Goal: Information Seeking & Learning: Learn about a topic

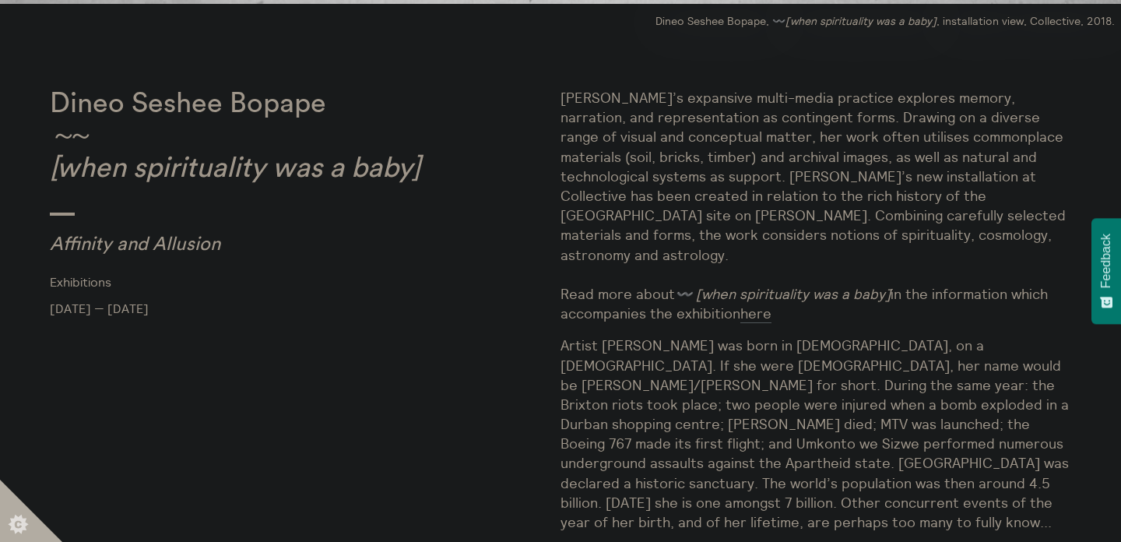
scroll to position [828, 0]
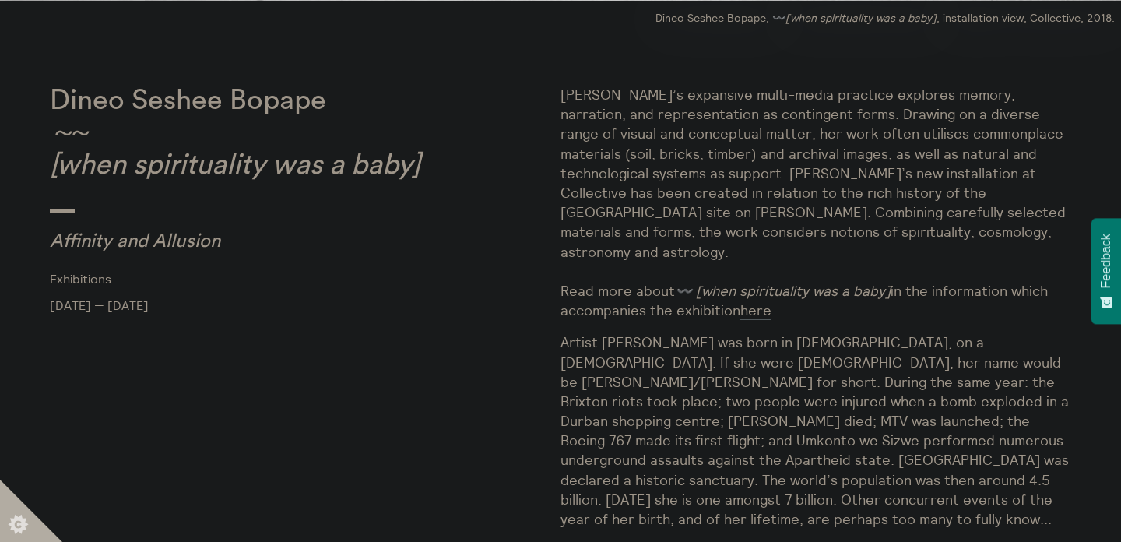
click at [882, 123] on p "[PERSON_NAME]’s expansive multi-media practice explores memory, narration, and …" at bounding box center [815, 202] width 511 height 235
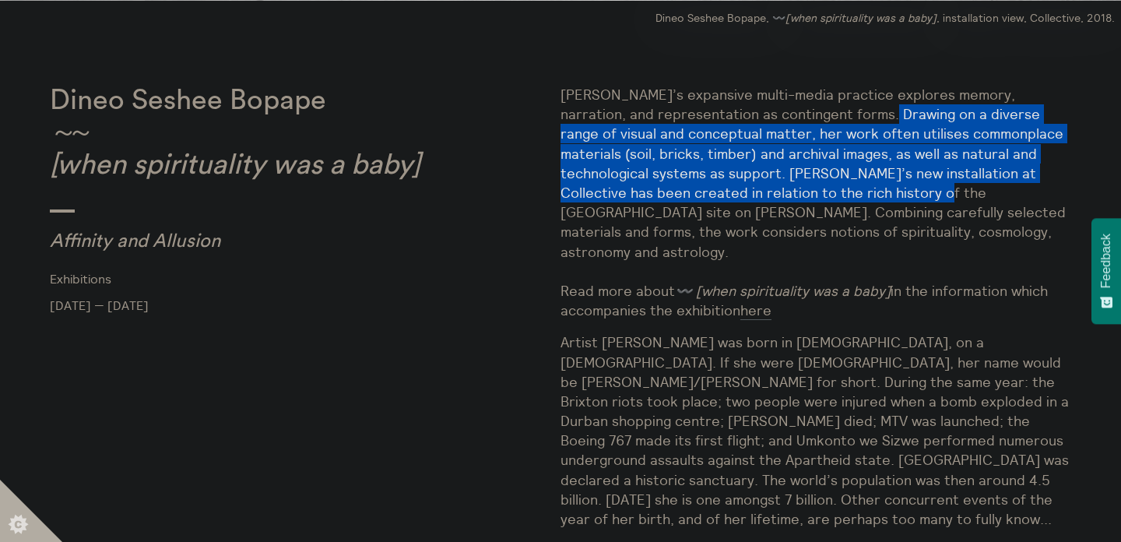
drag, startPoint x: 882, startPoint y: 123, endPoint x: 855, endPoint y: 195, distance: 76.6
click at [855, 195] on p "[PERSON_NAME]’s expansive multi-media practice explores memory, narration, and …" at bounding box center [815, 202] width 511 height 235
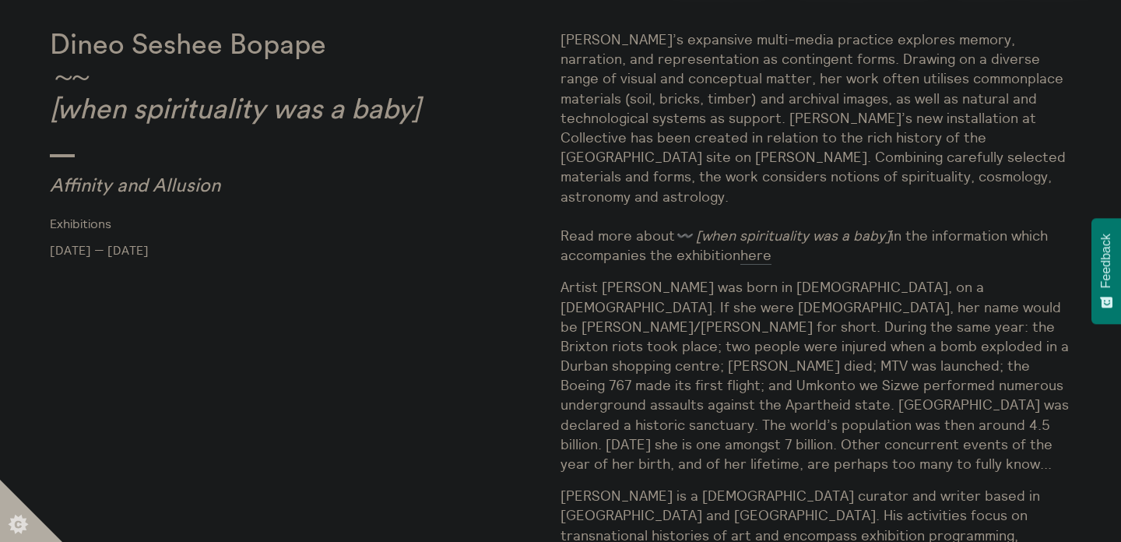
scroll to position [943, 0]
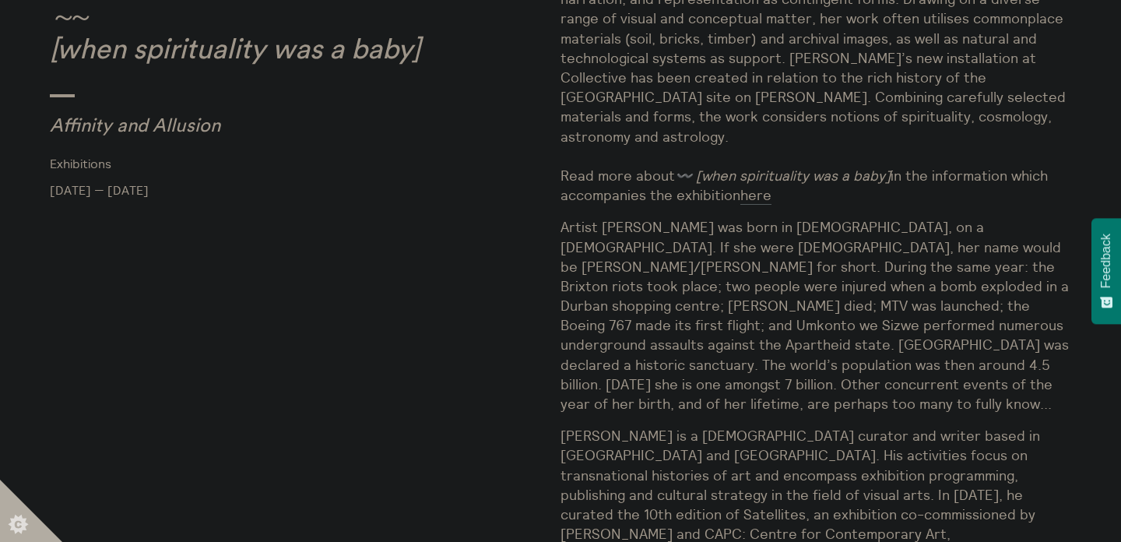
click at [771, 217] on p "Artist [PERSON_NAME] was born in [DEMOGRAPHIC_DATA], on a [DEMOGRAPHIC_DATA]. I…" at bounding box center [815, 315] width 511 height 196
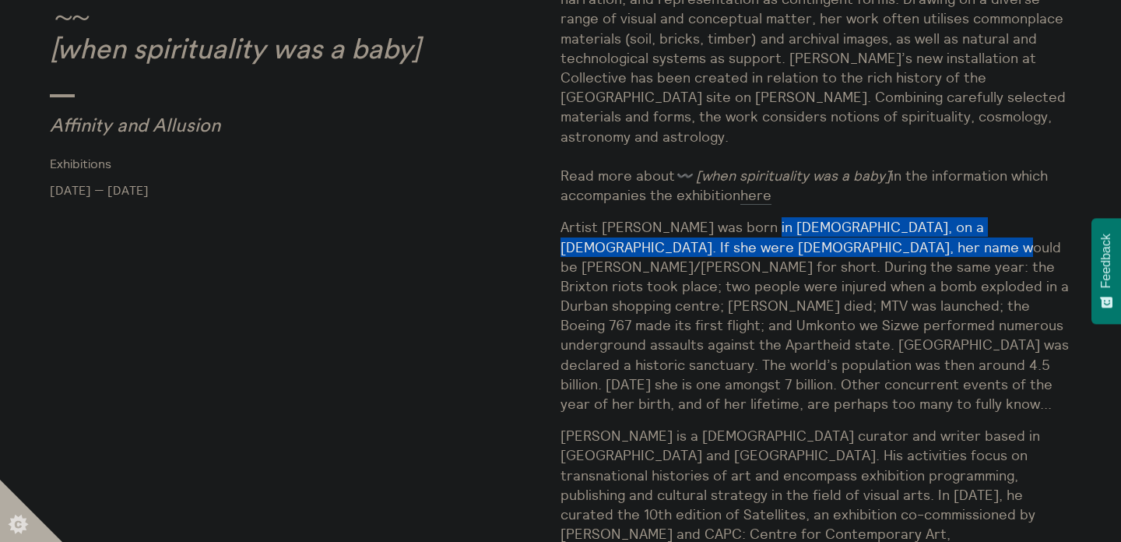
drag, startPoint x: 771, startPoint y: 212, endPoint x: 904, endPoint y: 223, distance: 132.8
click at [904, 223] on p "Artist [PERSON_NAME] was born in [DEMOGRAPHIC_DATA], on a [DEMOGRAPHIC_DATA]. I…" at bounding box center [815, 315] width 511 height 196
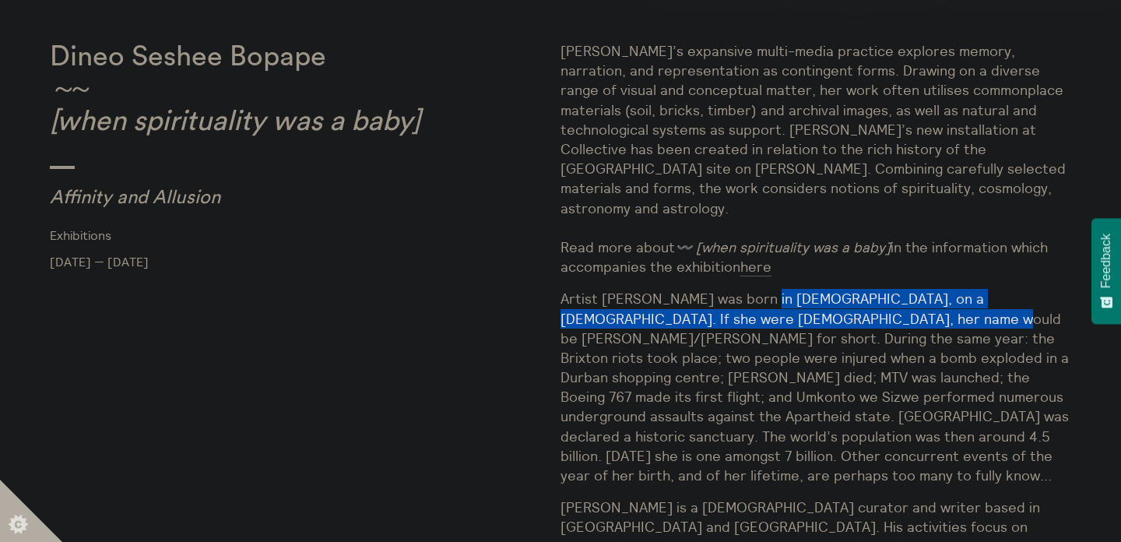
scroll to position [861, 0]
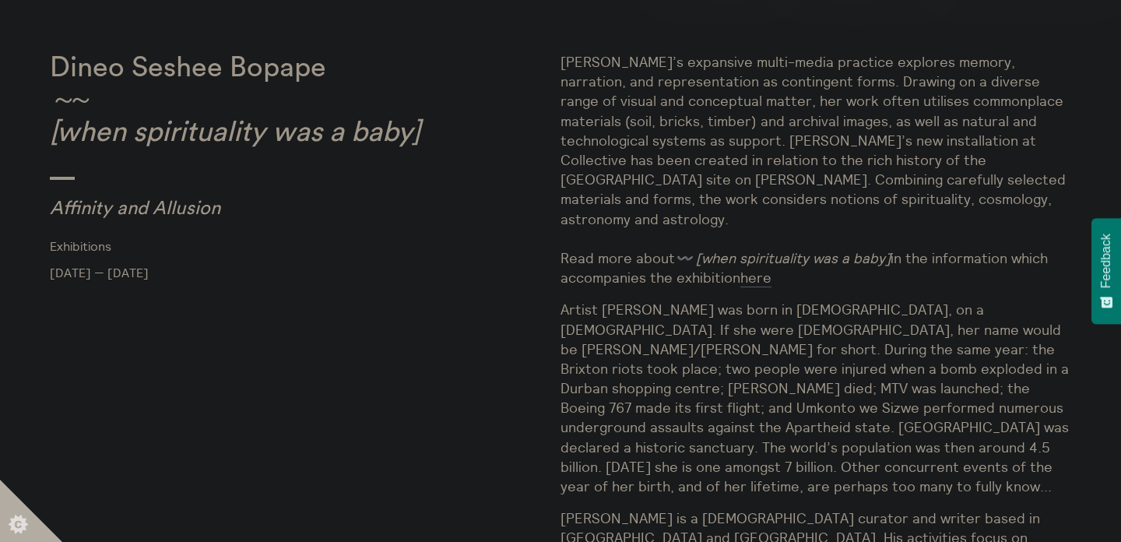
click at [764, 86] on p "[PERSON_NAME]’s expansive multi-media practice explores memory, narration, and …" at bounding box center [815, 169] width 511 height 235
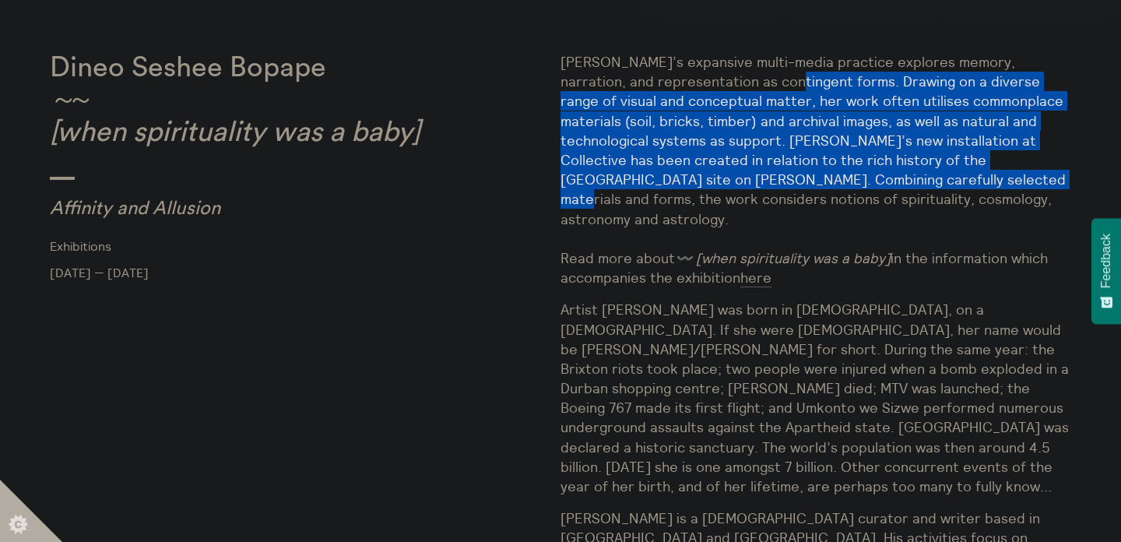
drag, startPoint x: 764, startPoint y: 86, endPoint x: 839, endPoint y: 178, distance: 118.4
click at [839, 178] on p "[PERSON_NAME]’s expansive multi-media practice explores memory, narration, and …" at bounding box center [815, 169] width 511 height 235
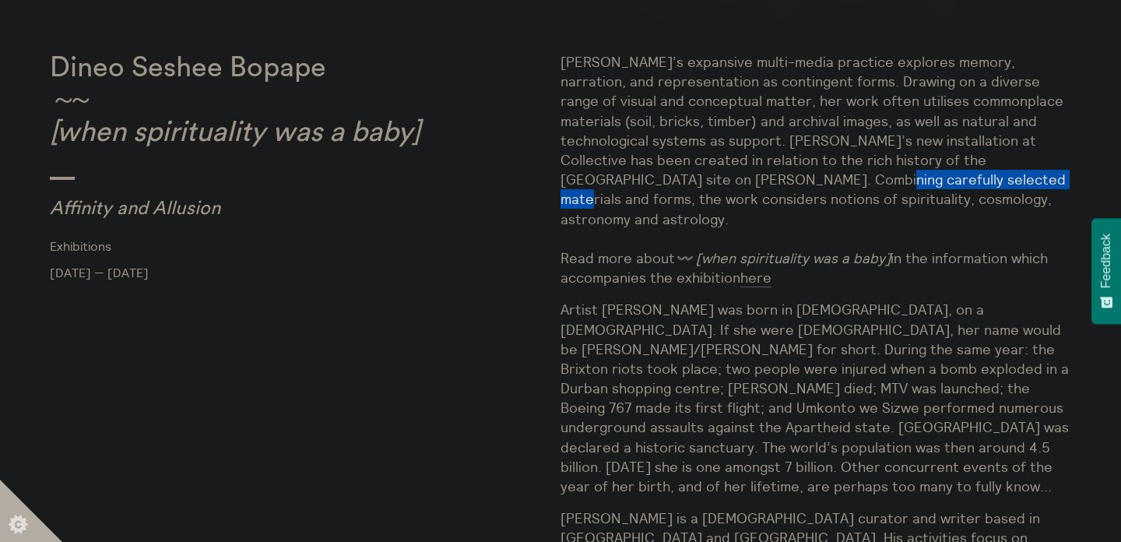
drag, startPoint x: 839, startPoint y: 178, endPoint x: 734, endPoint y: 178, distance: 105.1
click at [734, 178] on p "[PERSON_NAME]’s expansive multi-media practice explores memory, narration, and …" at bounding box center [815, 169] width 511 height 235
drag, startPoint x: 734, startPoint y: 178, endPoint x: 868, endPoint y: 180, distance: 133.9
click at [868, 180] on p "[PERSON_NAME]’s expansive multi-media practice explores memory, narration, and …" at bounding box center [815, 169] width 511 height 235
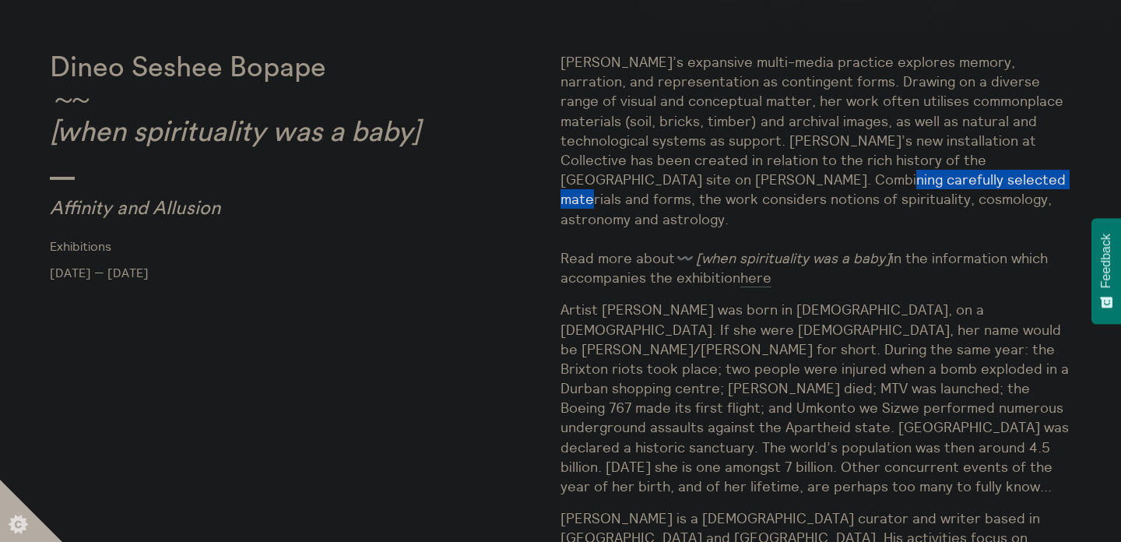
click at [868, 180] on p "[PERSON_NAME]’s expansive multi-media practice explores memory, narration, and …" at bounding box center [815, 169] width 511 height 235
drag, startPoint x: 868, startPoint y: 180, endPoint x: 763, endPoint y: 180, distance: 105.1
click at [763, 180] on p "[PERSON_NAME]’s expansive multi-media practice explores memory, narration, and …" at bounding box center [815, 169] width 511 height 235
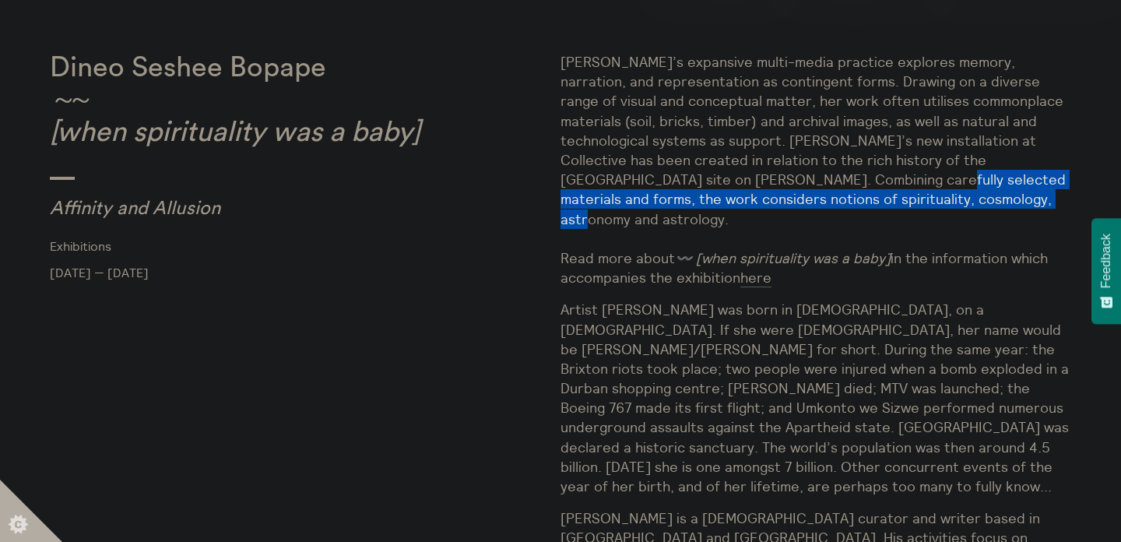
drag, startPoint x: 763, startPoint y: 180, endPoint x: 908, endPoint y: 193, distance: 146.1
click at [908, 193] on p "[PERSON_NAME]’s expansive multi-media practice explores memory, narration, and …" at bounding box center [815, 169] width 511 height 235
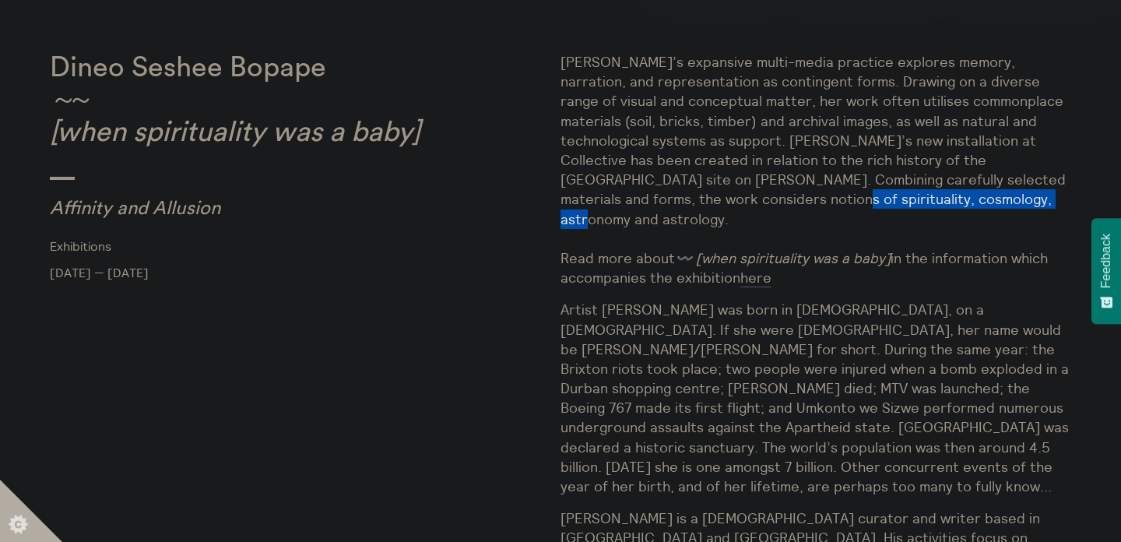
drag, startPoint x: 908, startPoint y: 193, endPoint x: 750, endPoint y: 195, distance: 158.8
click at [750, 195] on p "[PERSON_NAME]’s expansive multi-media practice explores memory, narration, and …" at bounding box center [815, 169] width 511 height 235
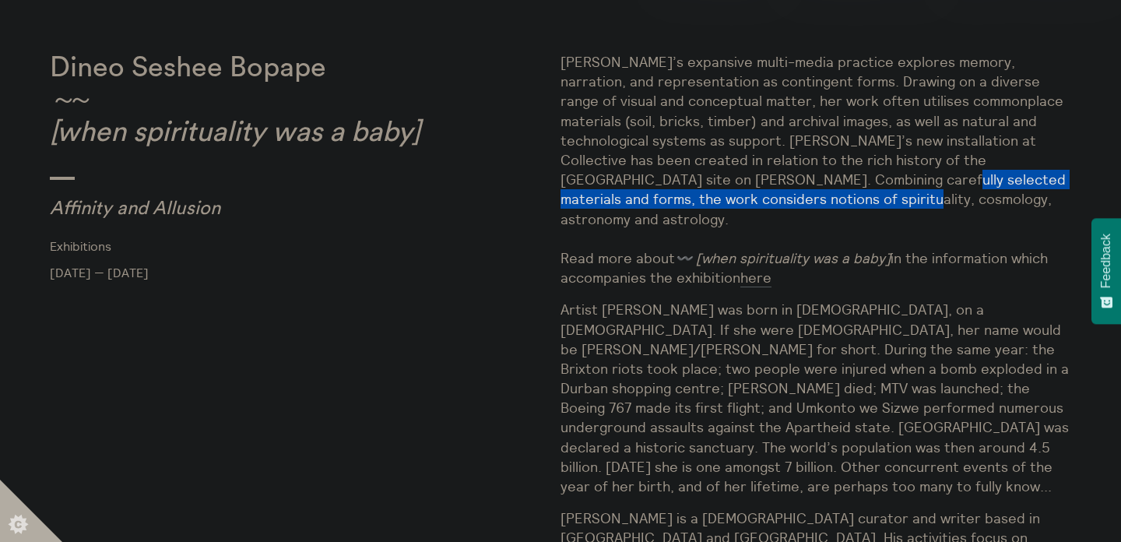
drag, startPoint x: 750, startPoint y: 195, endPoint x: 820, endPoint y: 182, distance: 71.9
click at [820, 182] on p "[PERSON_NAME]’s expansive multi-media practice explores memory, narration, and …" at bounding box center [815, 169] width 511 height 235
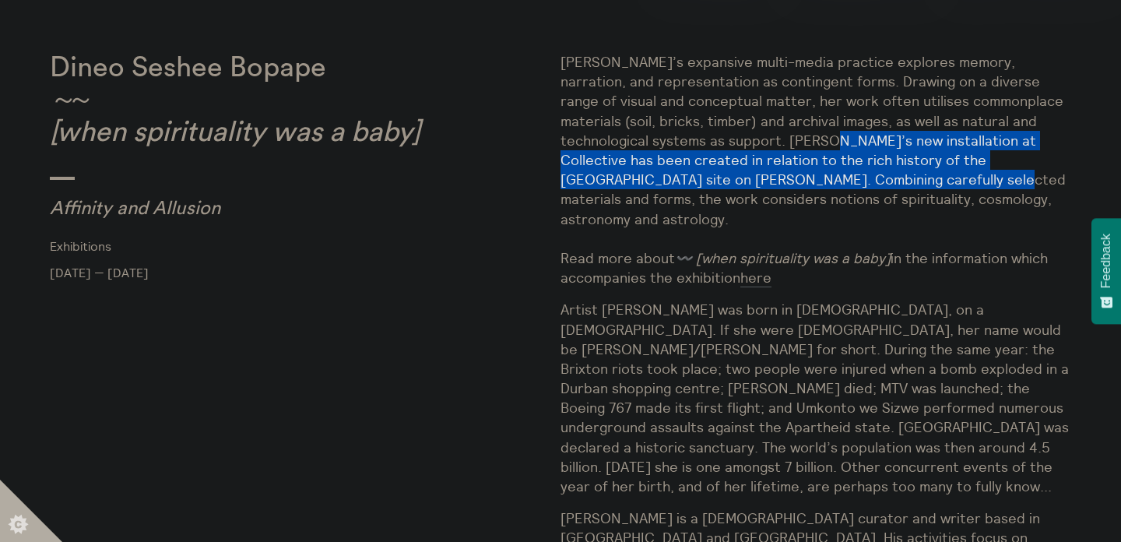
drag, startPoint x: 820, startPoint y: 182, endPoint x: 814, endPoint y: 139, distance: 44.0
click at [814, 139] on p "[PERSON_NAME]’s expansive multi-media practice explores memory, narration, and …" at bounding box center [815, 169] width 511 height 235
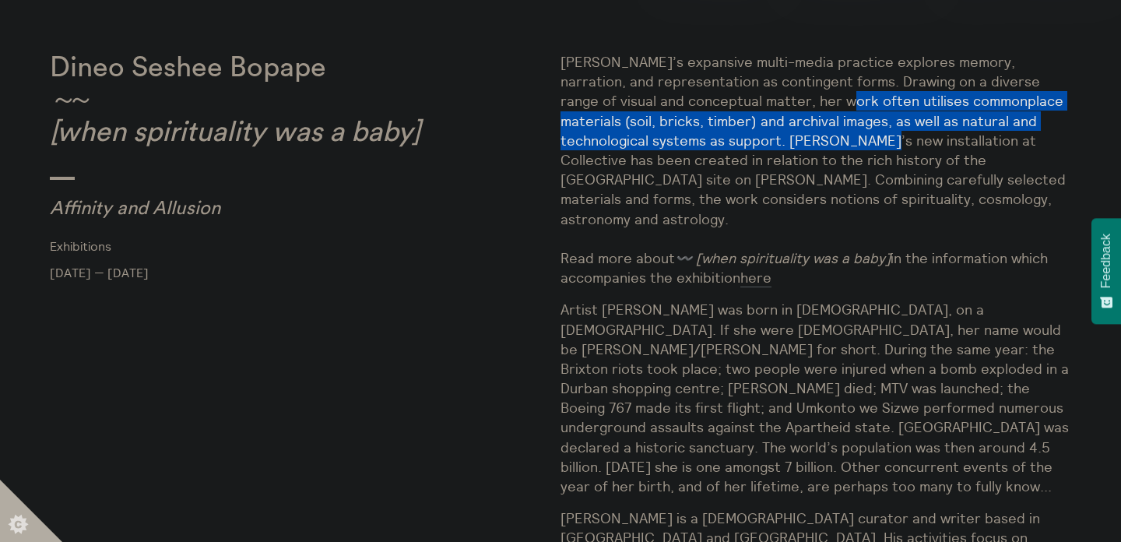
drag, startPoint x: 814, startPoint y: 139, endPoint x: 813, endPoint y: 111, distance: 28.1
click at [813, 111] on p "[PERSON_NAME]’s expansive multi-media practice explores memory, narration, and …" at bounding box center [815, 169] width 511 height 235
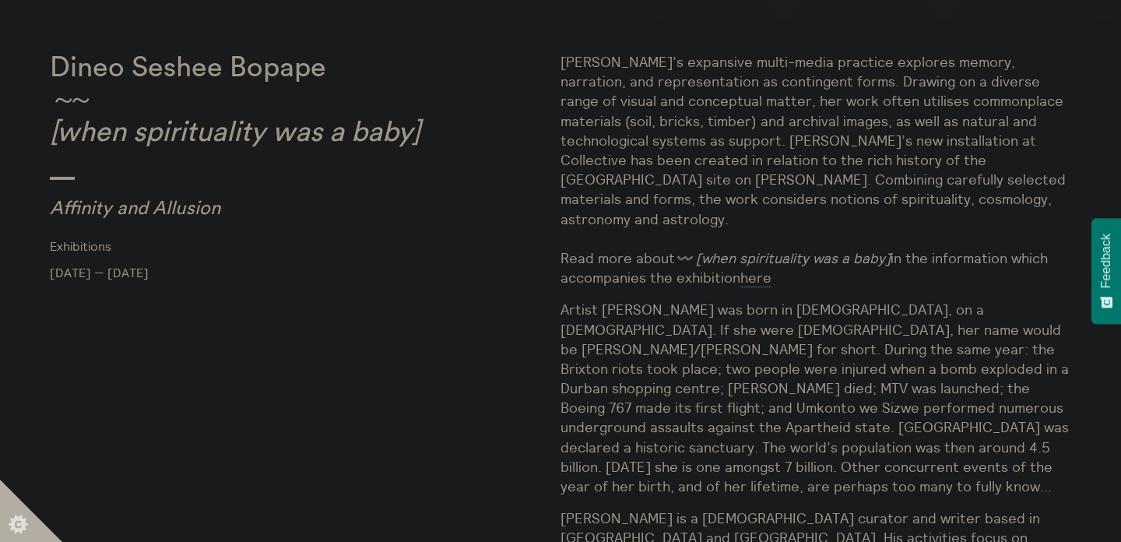
click at [808, 111] on p "[PERSON_NAME]’s expansive multi-media practice explores memory, narration, and …" at bounding box center [815, 169] width 511 height 235
click at [788, 98] on p "[PERSON_NAME]’s expansive multi-media practice explores memory, narration, and …" at bounding box center [815, 169] width 511 height 235
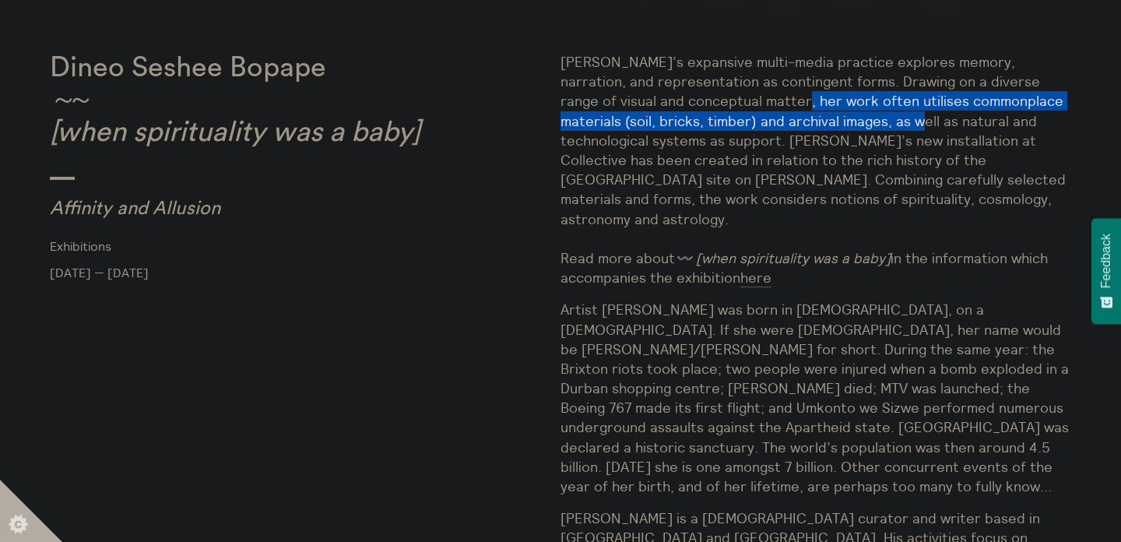
drag, startPoint x: 788, startPoint y: 98, endPoint x: 873, endPoint y: 127, distance: 89.6
click at [873, 127] on p "[PERSON_NAME]’s expansive multi-media practice explores memory, narration, and …" at bounding box center [815, 169] width 511 height 235
drag, startPoint x: 873, startPoint y: 127, endPoint x: 857, endPoint y: 107, distance: 25.5
click at [857, 107] on p "[PERSON_NAME]’s expansive multi-media practice explores memory, narration, and …" at bounding box center [815, 169] width 511 height 235
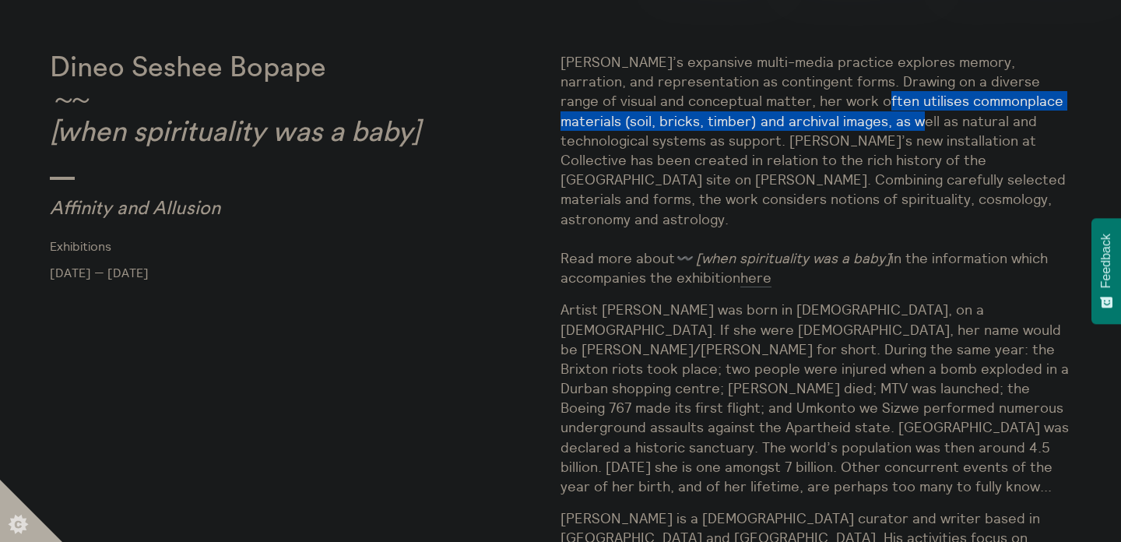
click at [857, 107] on p "[PERSON_NAME]’s expansive multi-media practice explores memory, narration, and …" at bounding box center [815, 169] width 511 height 235
drag, startPoint x: 857, startPoint y: 107, endPoint x: 856, endPoint y: 123, distance: 16.4
click at [856, 123] on p "[PERSON_NAME]’s expansive multi-media practice explores memory, narration, and …" at bounding box center [815, 169] width 511 height 235
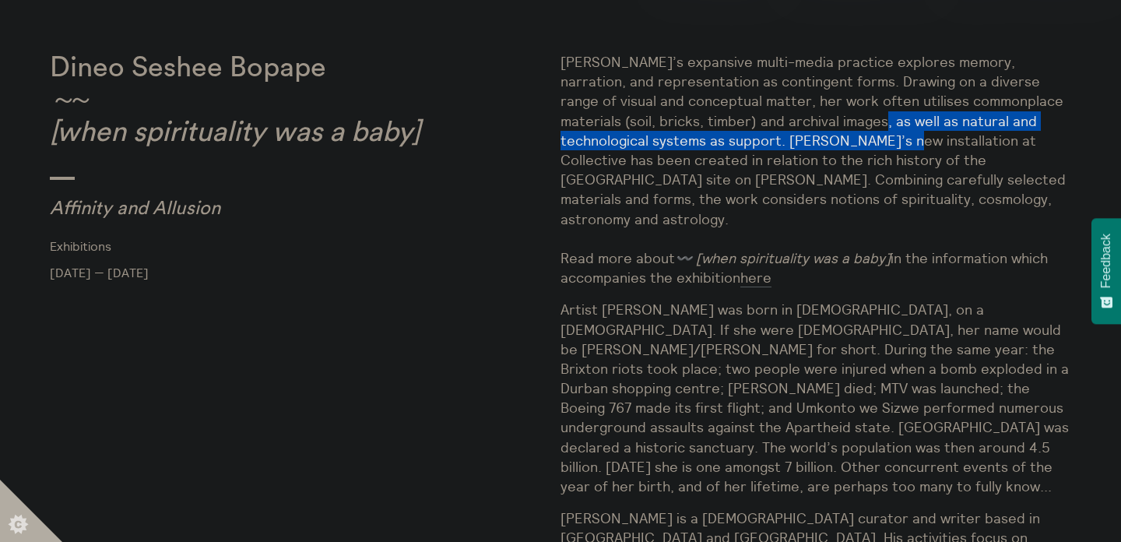
drag, startPoint x: 856, startPoint y: 123, endPoint x: 842, endPoint y: 141, distance: 22.7
click at [842, 141] on p "[PERSON_NAME]’s expansive multi-media practice explores memory, narration, and …" at bounding box center [815, 169] width 511 height 235
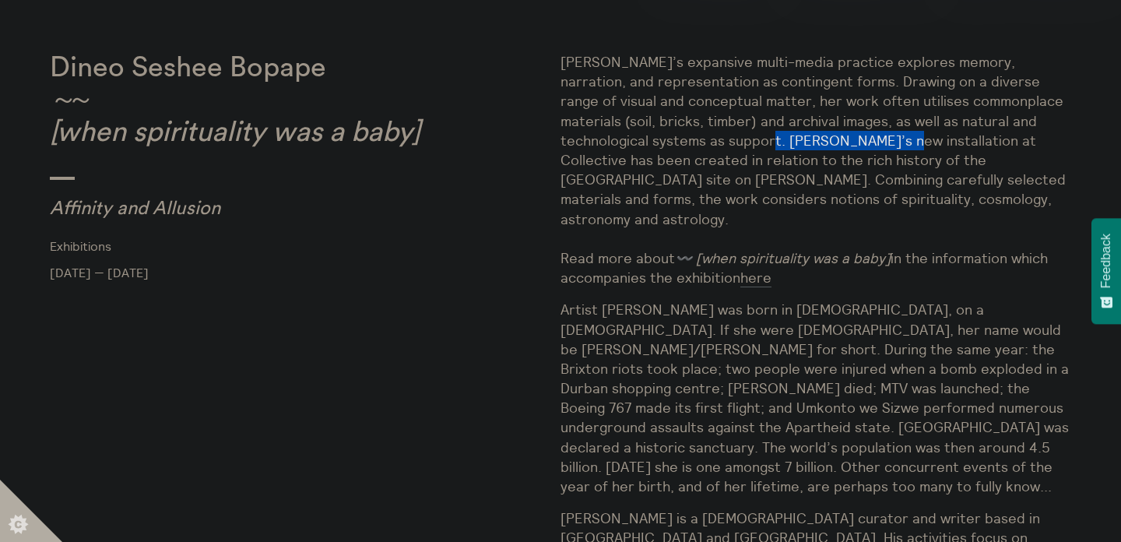
drag, startPoint x: 842, startPoint y: 141, endPoint x: 739, endPoint y: 141, distance: 102.7
click at [739, 141] on p "[PERSON_NAME]’s expansive multi-media practice explores memory, narration, and …" at bounding box center [815, 169] width 511 height 235
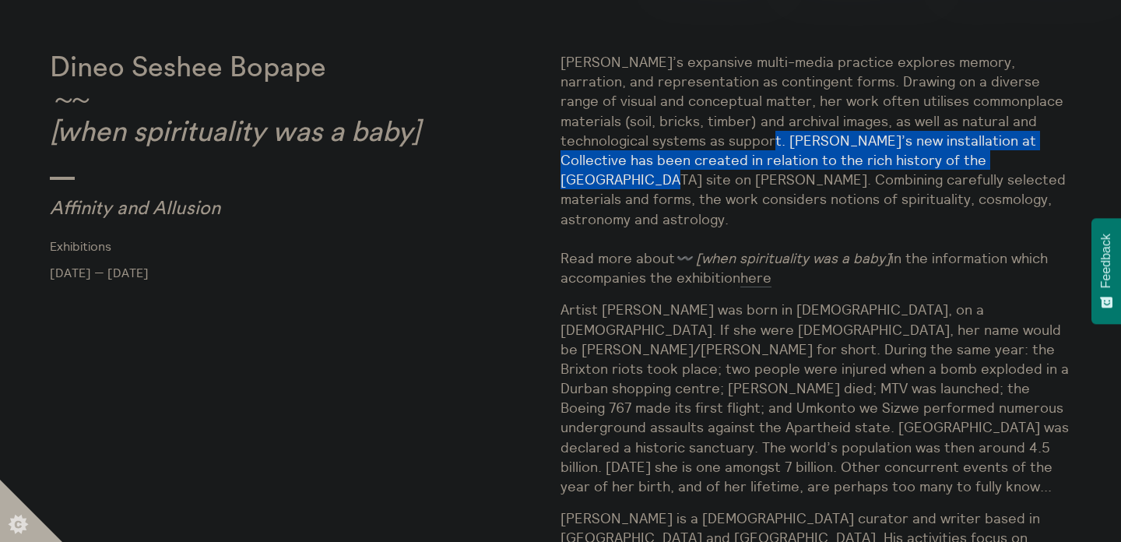
drag, startPoint x: 739, startPoint y: 141, endPoint x: 926, endPoint y: 161, distance: 187.9
click at [926, 161] on p "[PERSON_NAME]’s expansive multi-media practice explores memory, narration, and …" at bounding box center [815, 169] width 511 height 235
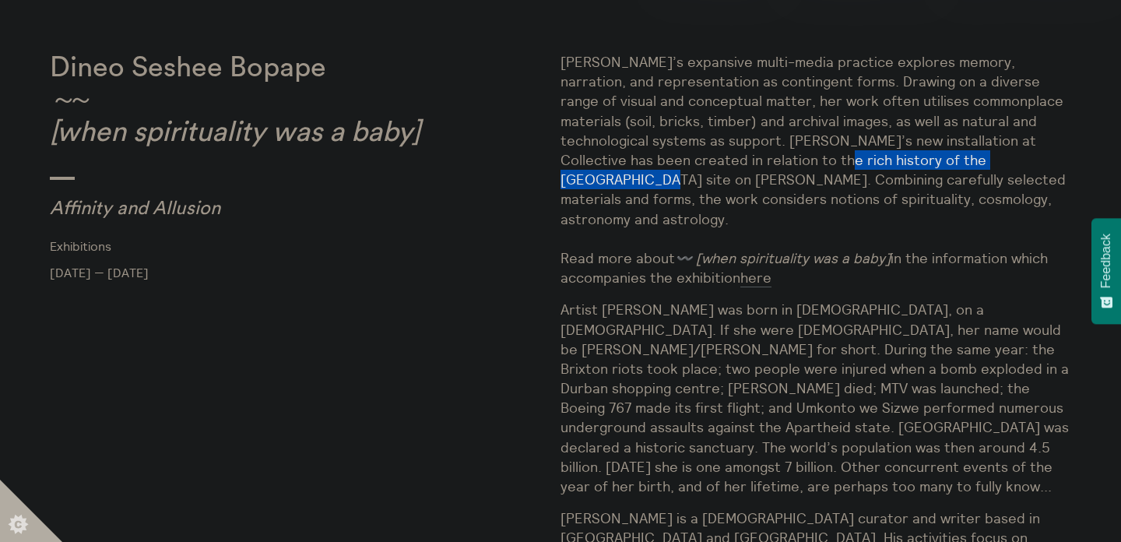
drag, startPoint x: 926, startPoint y: 161, endPoint x: 765, endPoint y: 161, distance: 161.1
click at [765, 161] on p "[PERSON_NAME]’s expansive multi-media practice explores memory, narration, and …" at bounding box center [815, 169] width 511 height 235
drag, startPoint x: 765, startPoint y: 161, endPoint x: 841, endPoint y: 161, distance: 76.3
click at [841, 161] on p "[PERSON_NAME]’s expansive multi-media practice explores memory, narration, and …" at bounding box center [815, 169] width 511 height 235
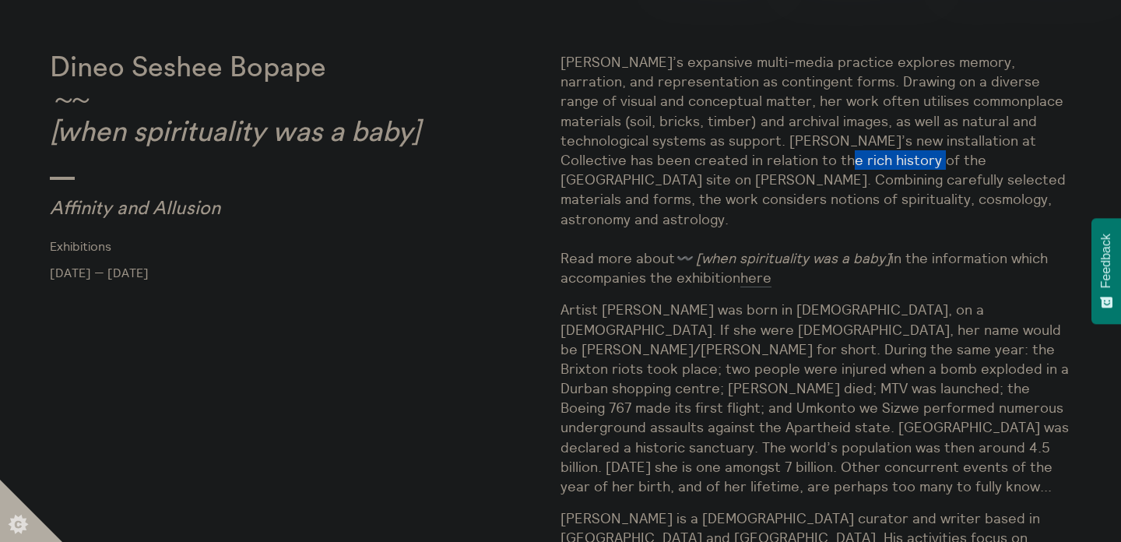
click at [841, 161] on p "[PERSON_NAME]’s expansive multi-media practice explores memory, narration, and …" at bounding box center [815, 169] width 511 height 235
drag, startPoint x: 841, startPoint y: 161, endPoint x: 725, endPoint y: 161, distance: 116.8
click at [725, 161] on p "[PERSON_NAME]’s expansive multi-media practice explores memory, narration, and …" at bounding box center [815, 169] width 511 height 235
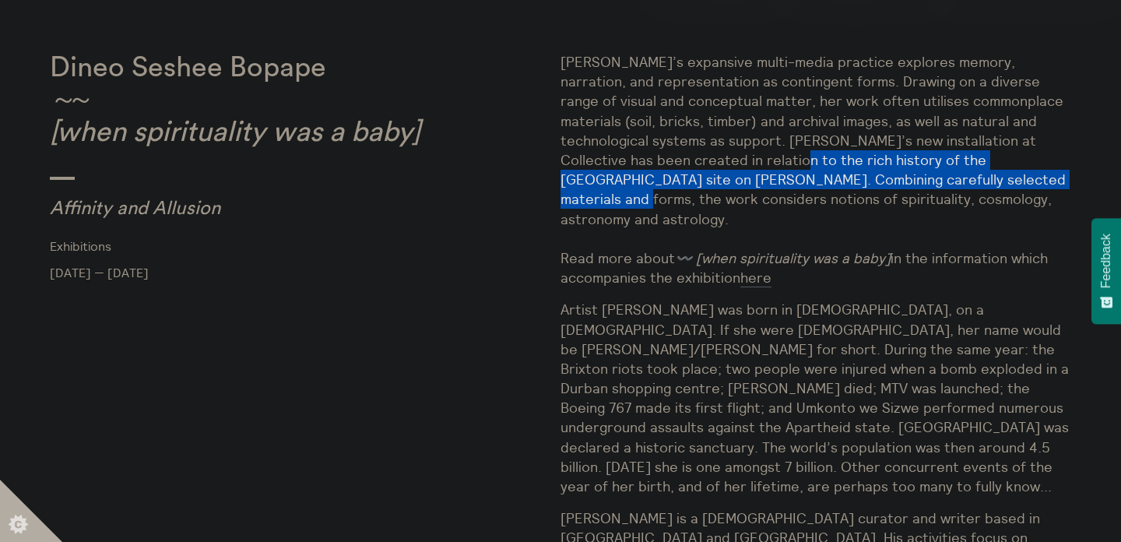
drag, startPoint x: 725, startPoint y: 161, endPoint x: 925, endPoint y: 174, distance: 200.5
click at [925, 174] on p "[PERSON_NAME]’s expansive multi-media practice explores memory, narration, and …" at bounding box center [815, 169] width 511 height 235
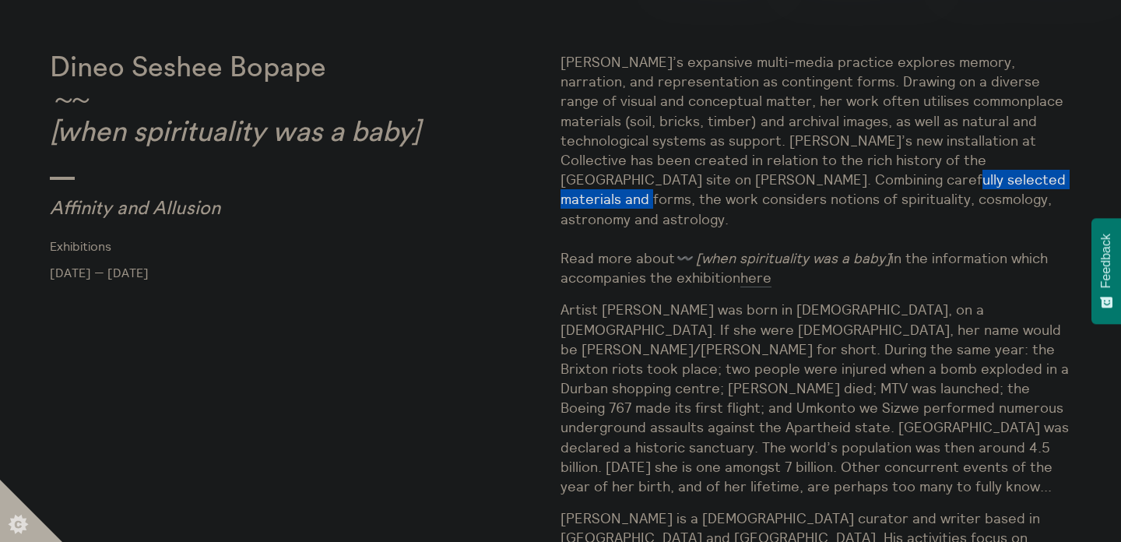
drag, startPoint x: 925, startPoint y: 174, endPoint x: 784, endPoint y: 174, distance: 140.9
click at [784, 174] on p "[PERSON_NAME]’s expansive multi-media practice explores memory, narration, and …" at bounding box center [815, 169] width 511 height 235
drag, startPoint x: 784, startPoint y: 174, endPoint x: 739, endPoint y: 174, distance: 45.1
click at [739, 174] on p "[PERSON_NAME]’s expansive multi-media practice explores memory, narration, and …" at bounding box center [815, 169] width 511 height 235
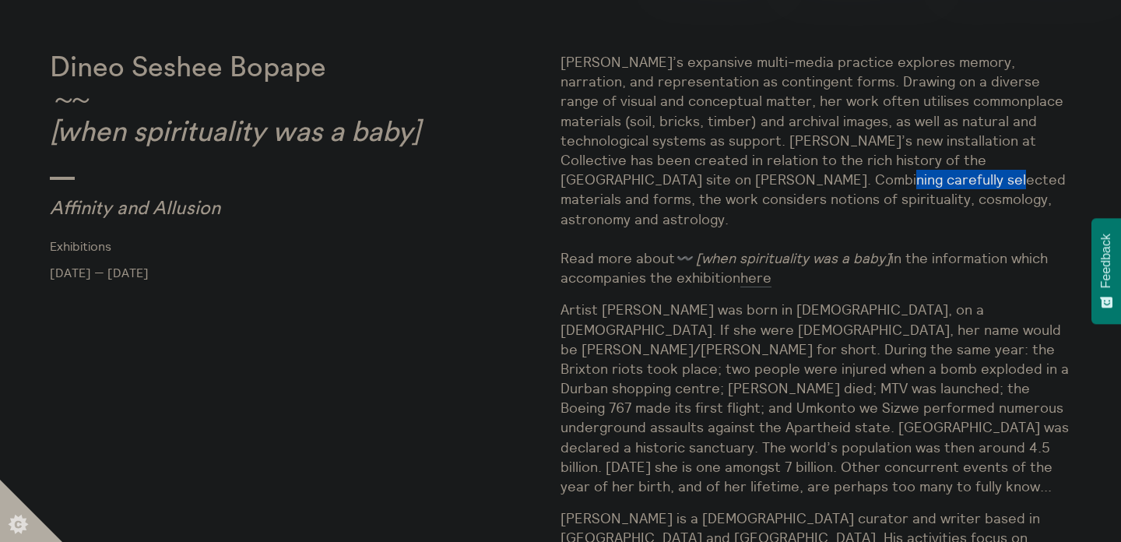
click at [739, 174] on p "[PERSON_NAME]’s expansive multi-media practice explores memory, narration, and …" at bounding box center [815, 169] width 511 height 235
drag, startPoint x: 739, startPoint y: 174, endPoint x: 838, endPoint y: 174, distance: 99.6
click at [838, 174] on p "[PERSON_NAME]’s expansive multi-media practice explores memory, narration, and …" at bounding box center [815, 169] width 511 height 235
